Goal: Communication & Community: Share content

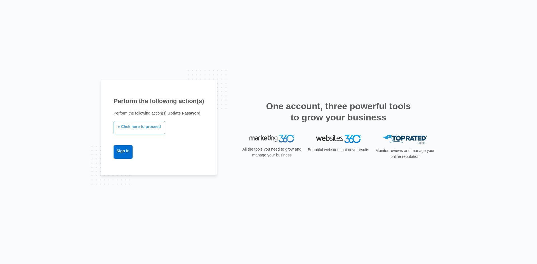
click at [140, 128] on link "» Click here to proceed" at bounding box center [139, 127] width 51 height 13
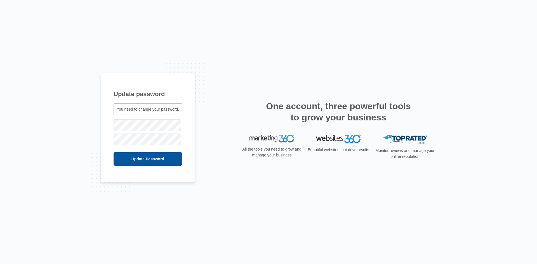
click at [134, 160] on input "Update Password" at bounding box center [148, 158] width 69 height 13
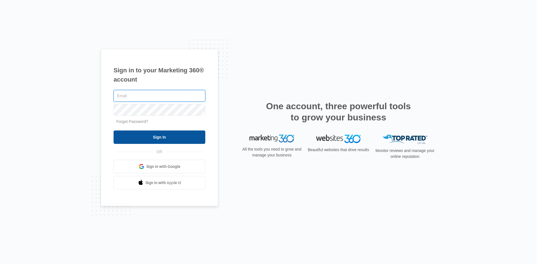
type input "[EMAIL_ADDRESS][DOMAIN_NAME]"
click at [156, 134] on input "Sign In" at bounding box center [160, 137] width 92 height 13
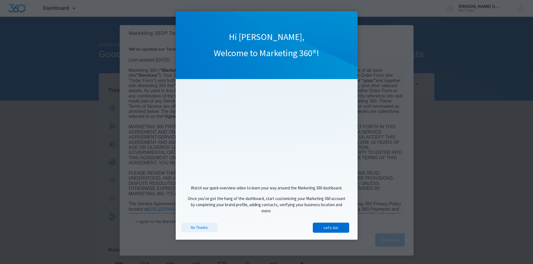
click at [194, 230] on link "No Thanks" at bounding box center [199, 228] width 36 height 10
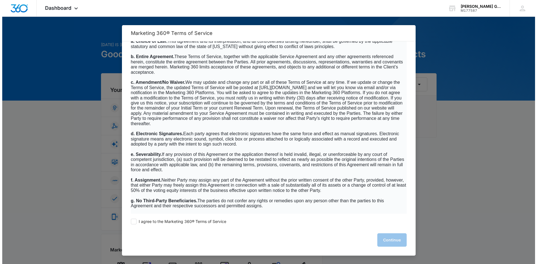
scroll to position [3573, 0]
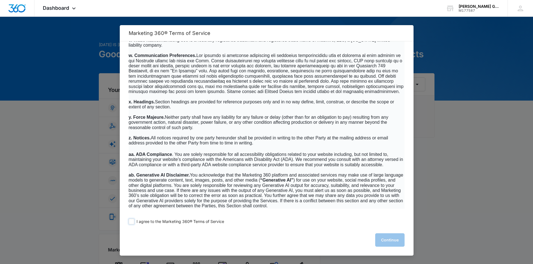
drag, startPoint x: 131, startPoint y: 222, endPoint x: 134, endPoint y: 221, distance: 3.1
click at [132, 220] on span at bounding box center [132, 222] width 6 height 6
click at [132, 220] on input "I agree to the Marketing 360® Terms of Service" at bounding box center [132, 222] width 6 height 6
checkbox input "true"
click at [391, 240] on button "Continue" at bounding box center [389, 240] width 29 height 13
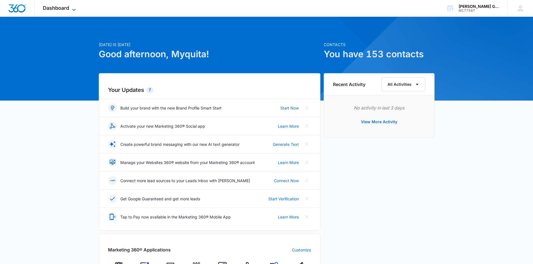
click at [75, 9] on icon at bounding box center [73, 10] width 3 height 2
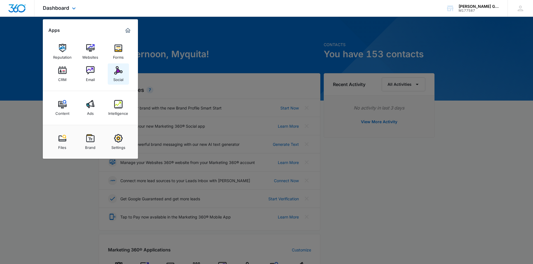
click at [123, 72] on link "Social" at bounding box center [118, 74] width 21 height 21
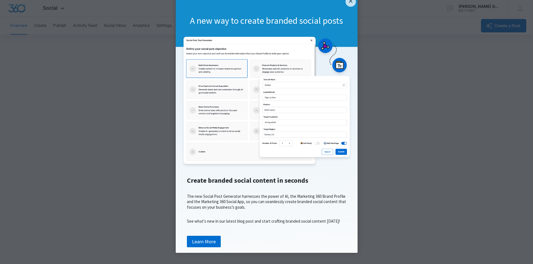
scroll to position [31, 0]
click at [213, 242] on link "Learn More" at bounding box center [204, 242] width 34 height 12
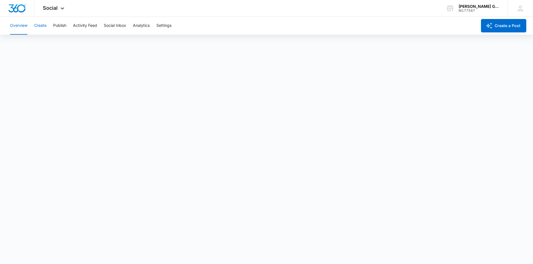
click at [43, 26] on button "Create" at bounding box center [40, 26] width 12 height 18
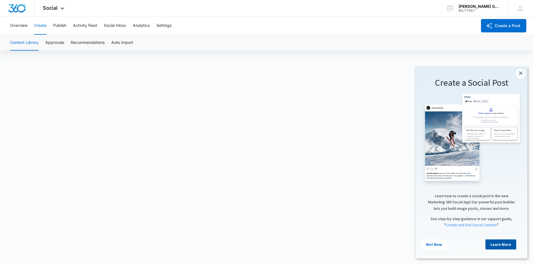
click at [505, 245] on link "Learn More" at bounding box center [500, 245] width 31 height 10
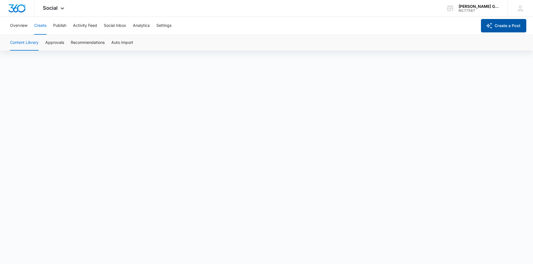
click at [499, 27] on button "Create a Post" at bounding box center [503, 25] width 45 height 13
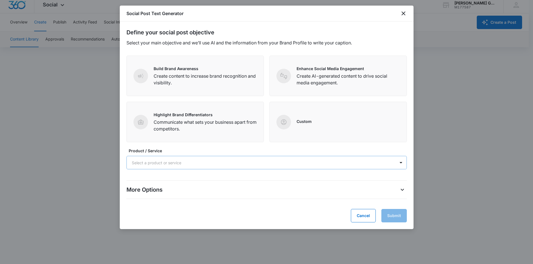
scroll to position [4, 0]
click at [402, 164] on div at bounding box center [400, 162] width 9 height 9
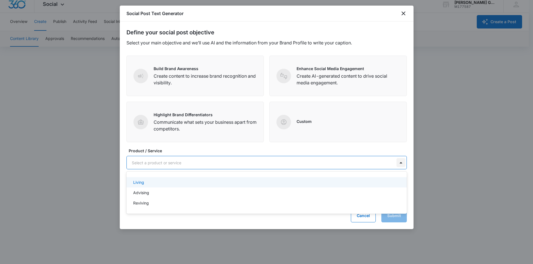
click at [400, 160] on div at bounding box center [400, 162] width 9 height 9
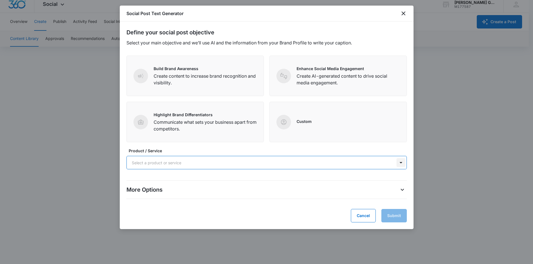
click at [400, 160] on div at bounding box center [400, 162] width 9 height 9
click at [403, 15] on icon "close" at bounding box center [403, 13] width 7 height 7
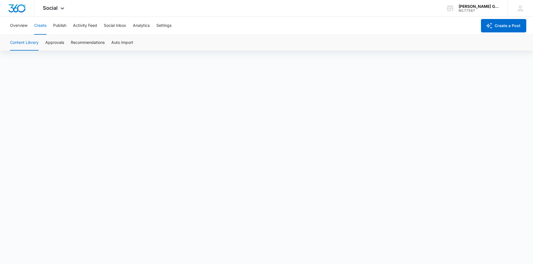
scroll to position [0, 0]
